Goal: Find specific page/section: Find specific page/section

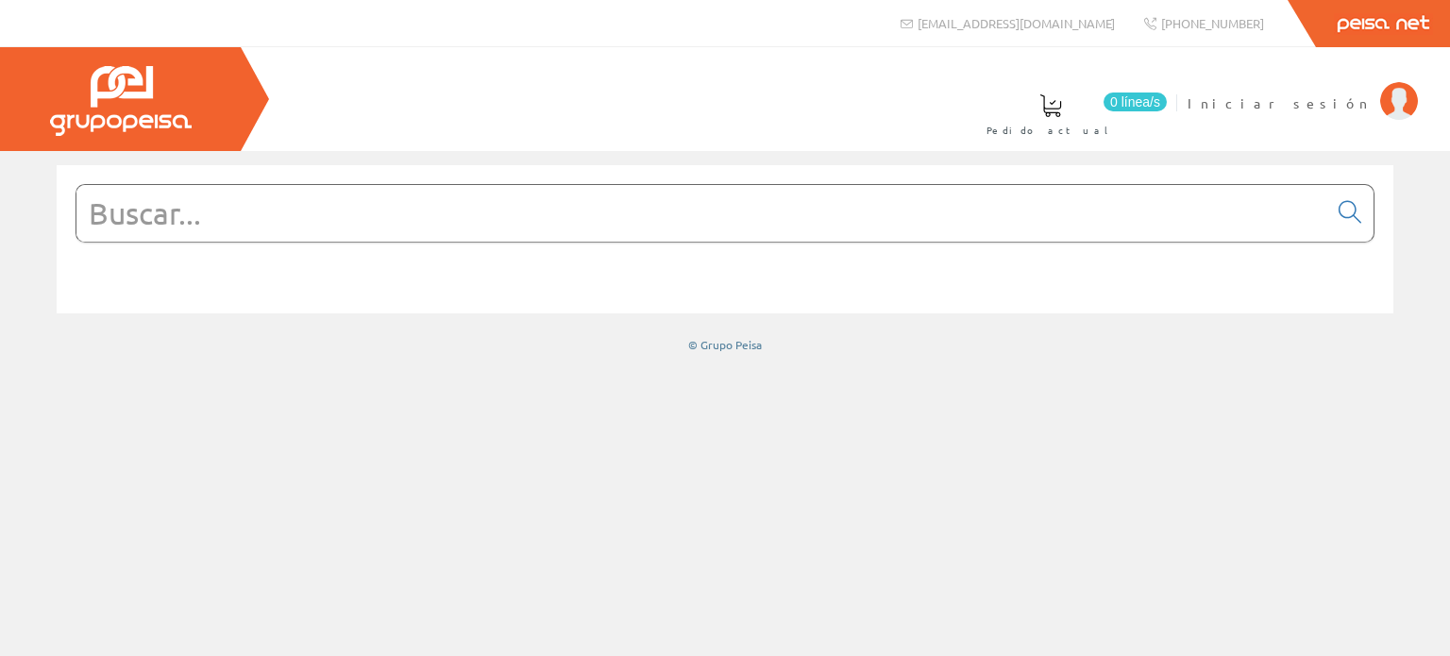
click at [195, 222] on input "text" at bounding box center [701, 213] width 1251 height 57
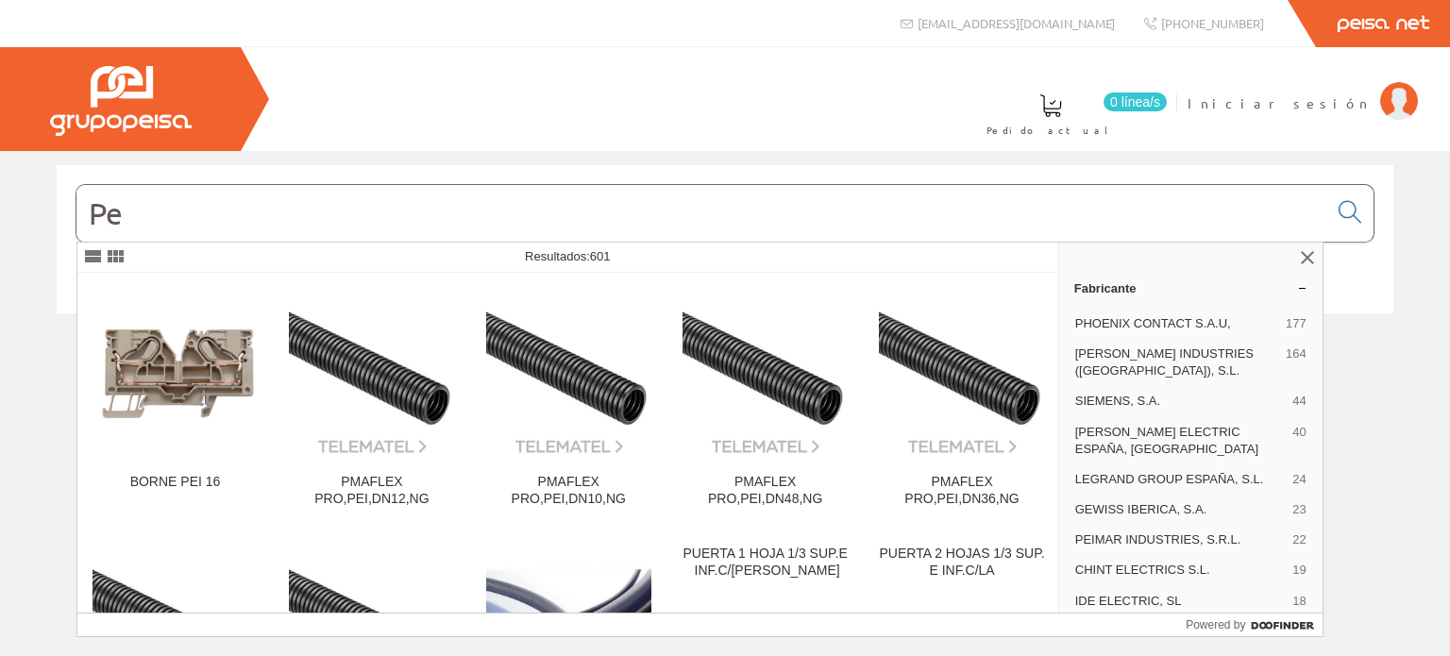
type input "P"
click at [442, 202] on input "text" at bounding box center [701, 213] width 1251 height 57
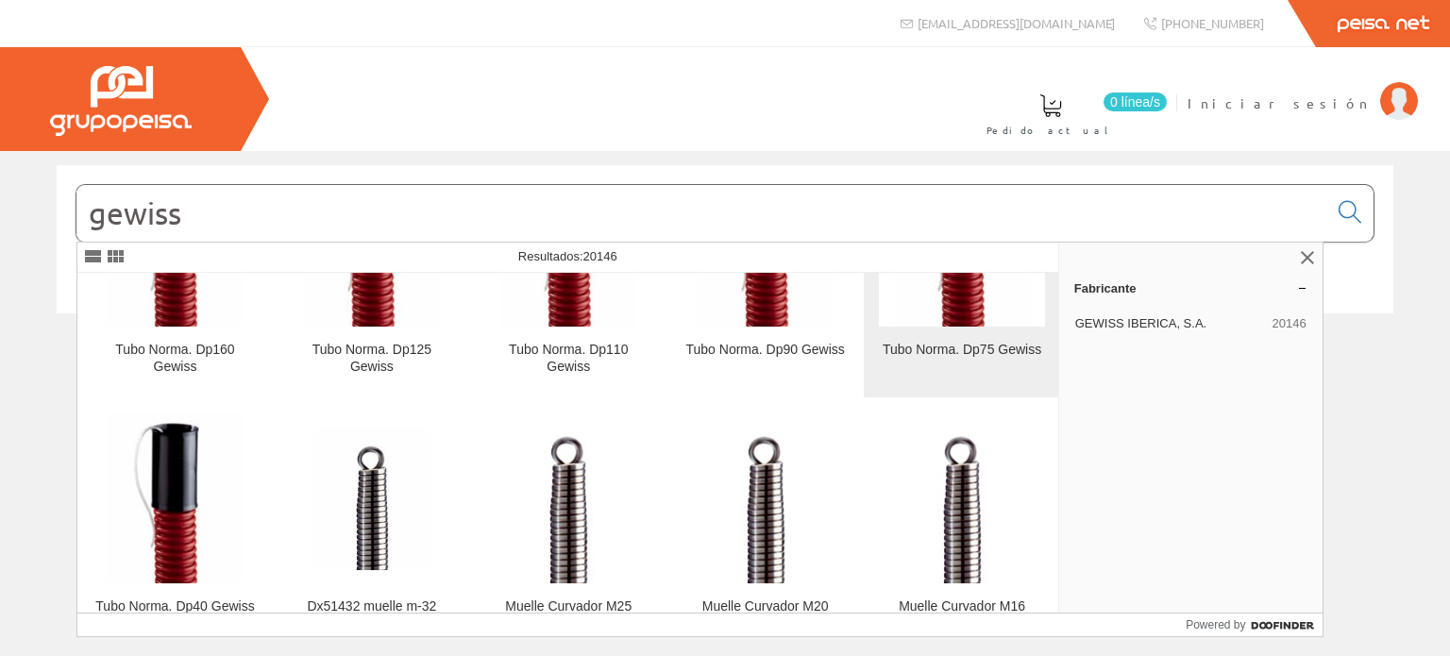
scroll to position [661, 0]
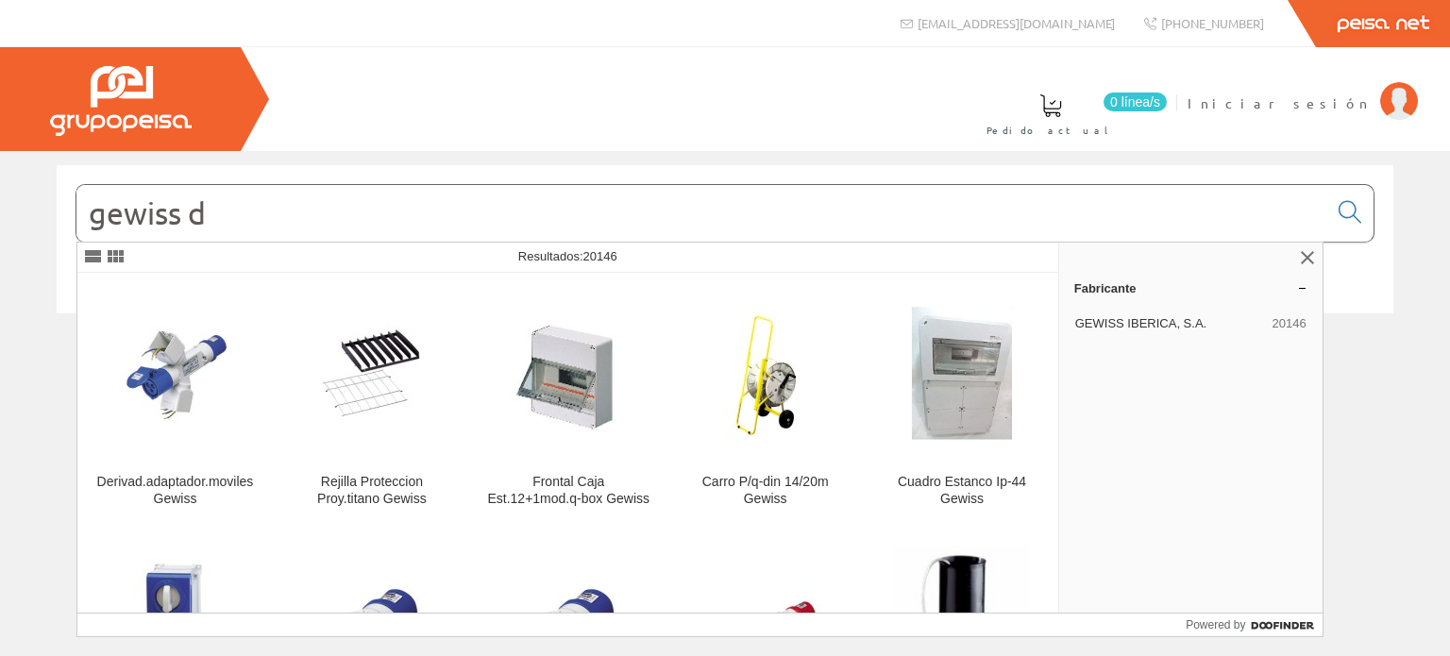
type input "gewiss di"
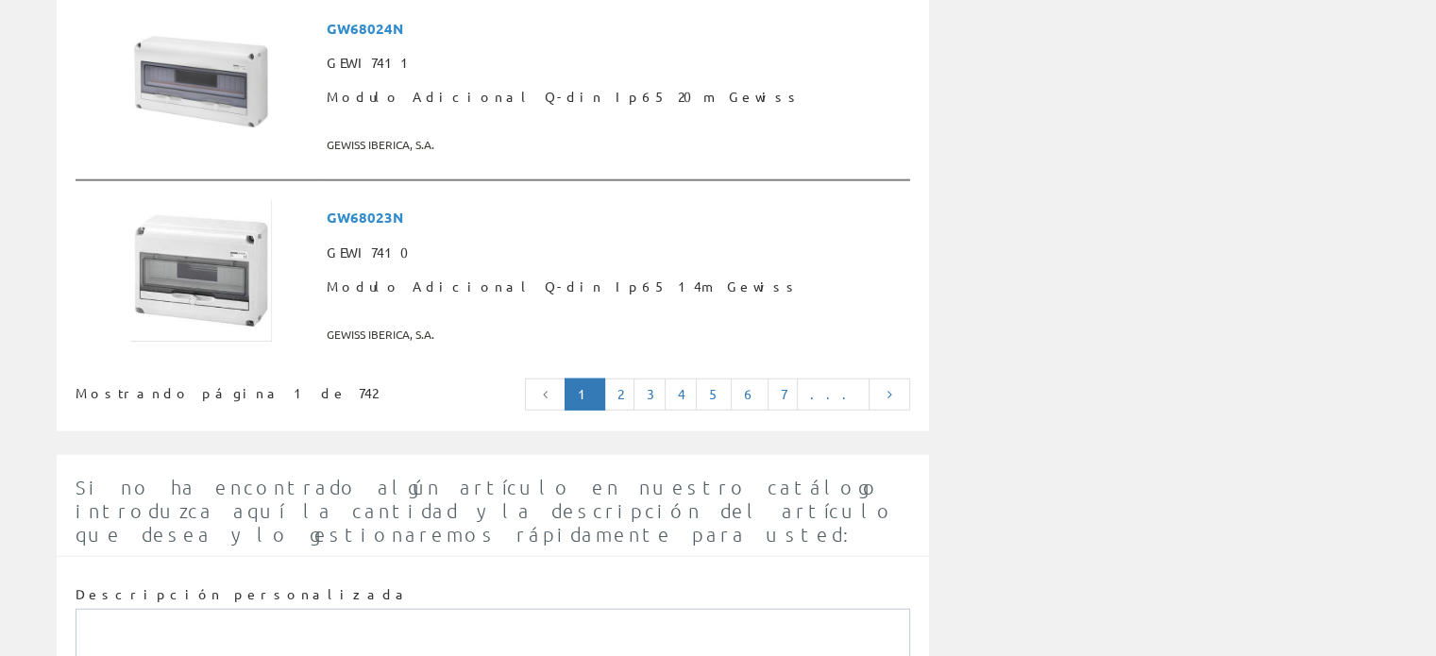
scroll to position [4983, 0]
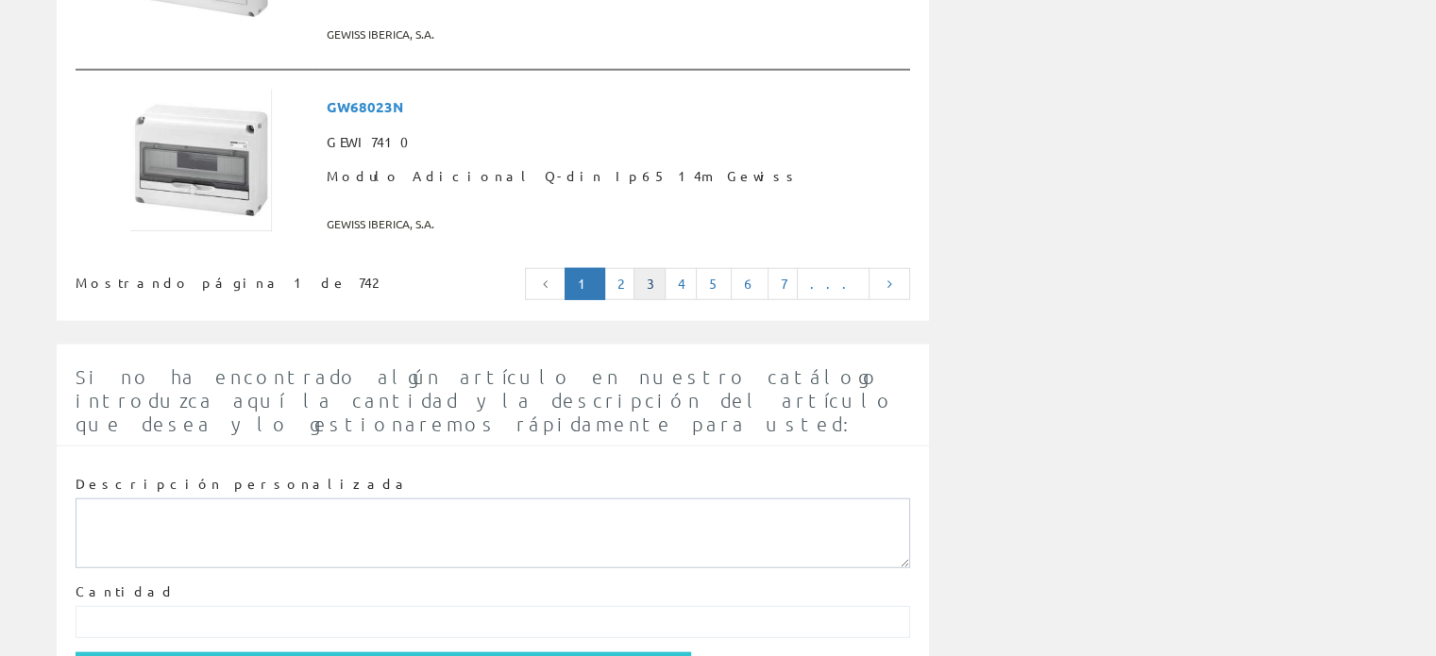
click at [665, 268] on link "3" at bounding box center [649, 284] width 32 height 32
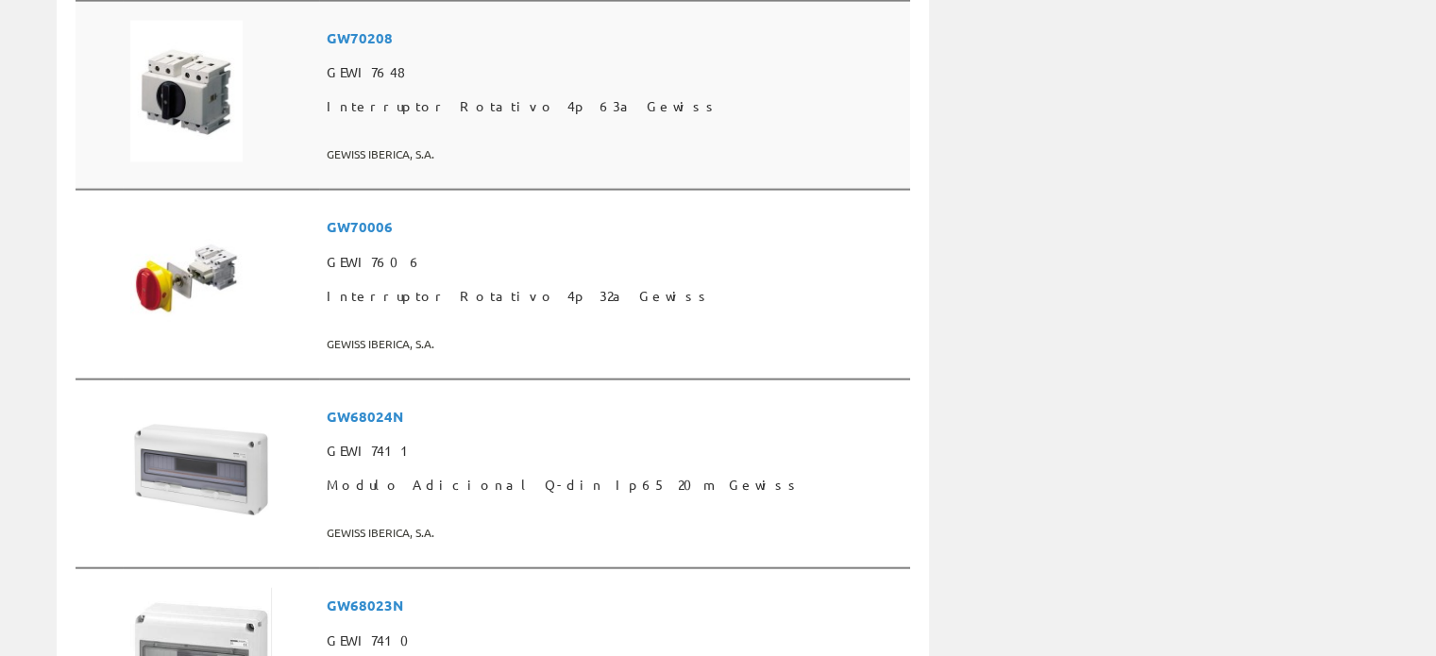
scroll to position [4236, 0]
